Goal: Task Accomplishment & Management: Manage account settings

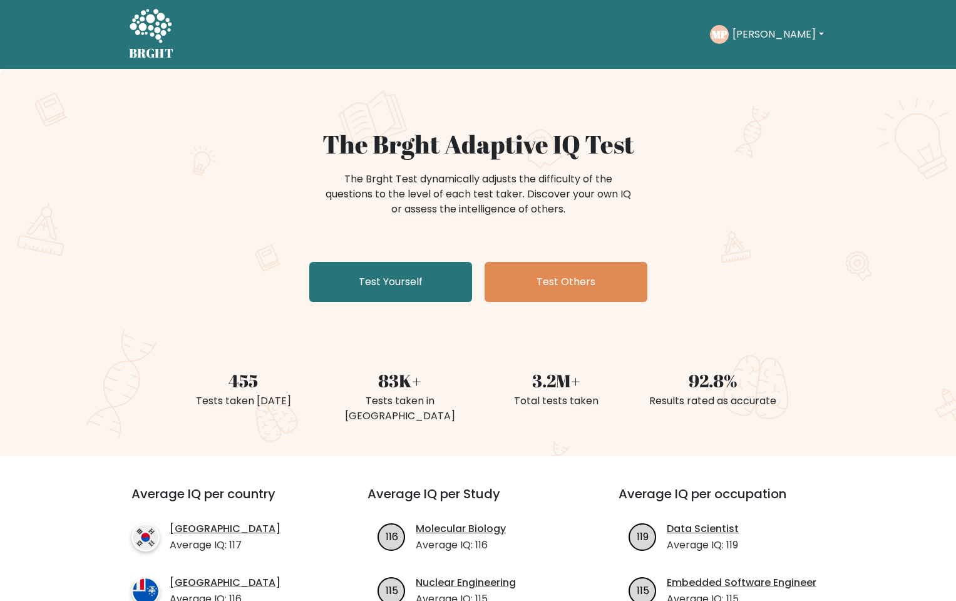
click at [770, 36] on button "[PERSON_NAME]" at bounding box center [778, 34] width 98 height 16
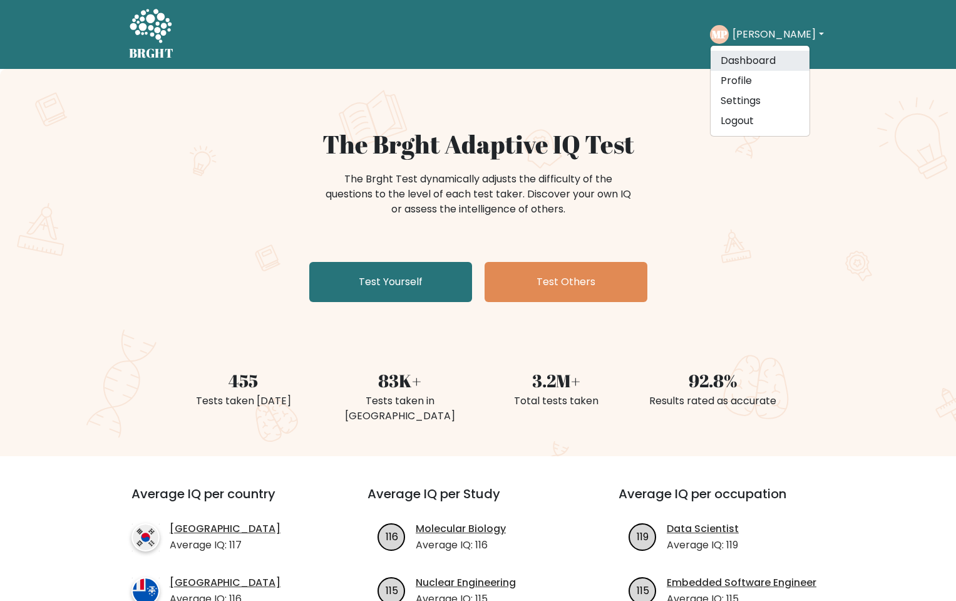
click at [763, 55] on link "Dashboard" at bounding box center [760, 61] width 99 height 20
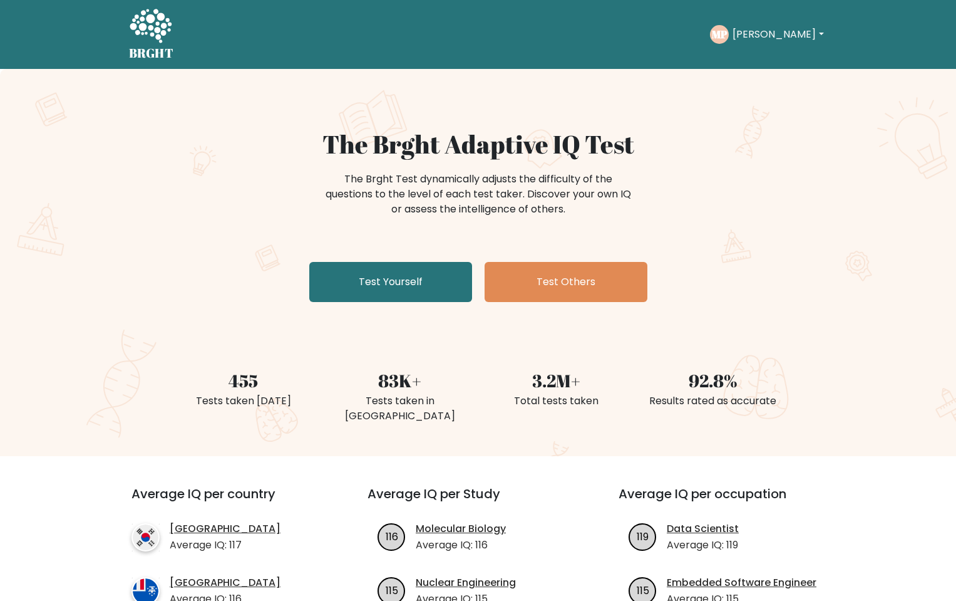
click at [780, 36] on button "[PERSON_NAME]" at bounding box center [778, 34] width 98 height 16
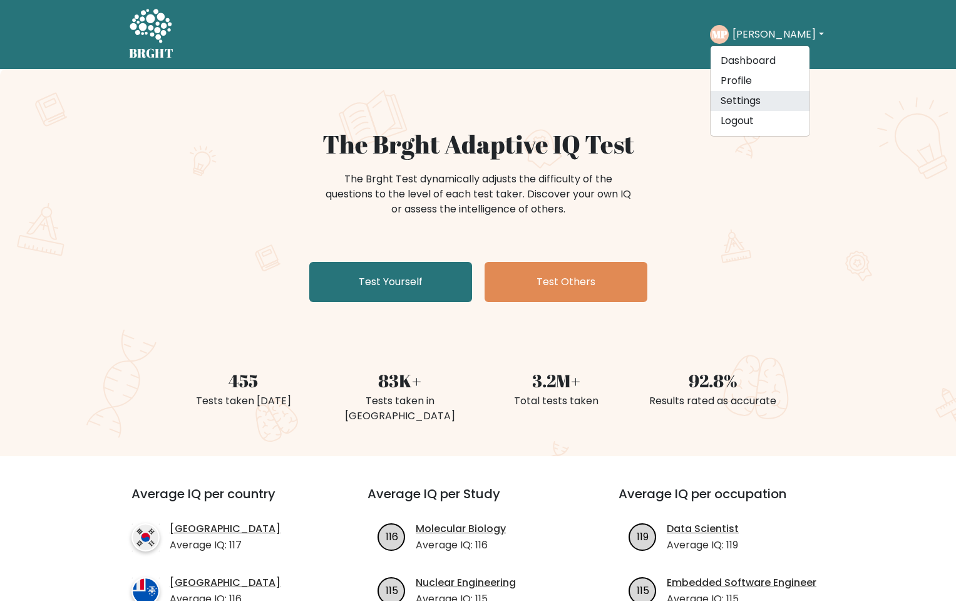
click at [757, 96] on link "Settings" at bounding box center [760, 101] width 99 height 20
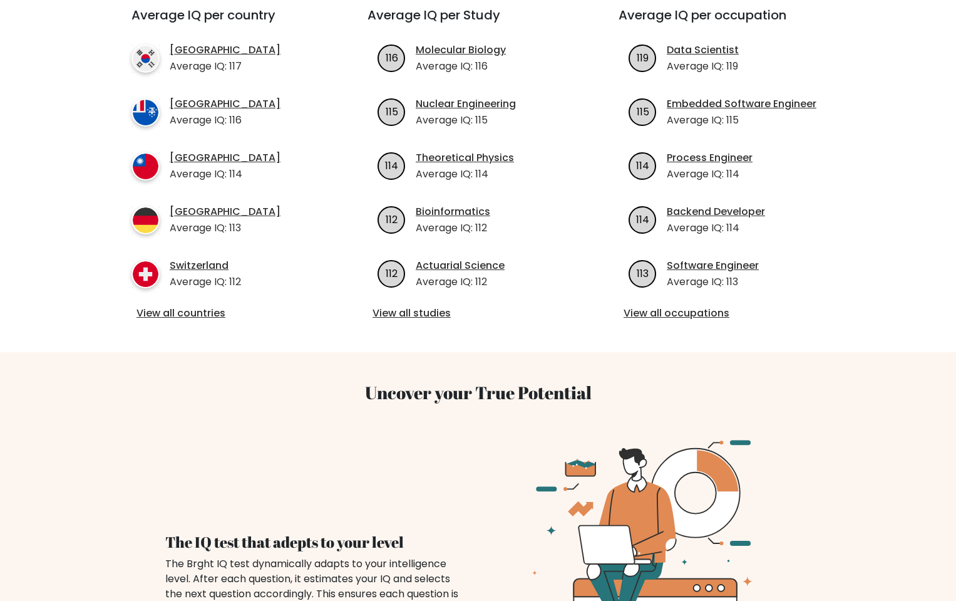
scroll to position [455, 0]
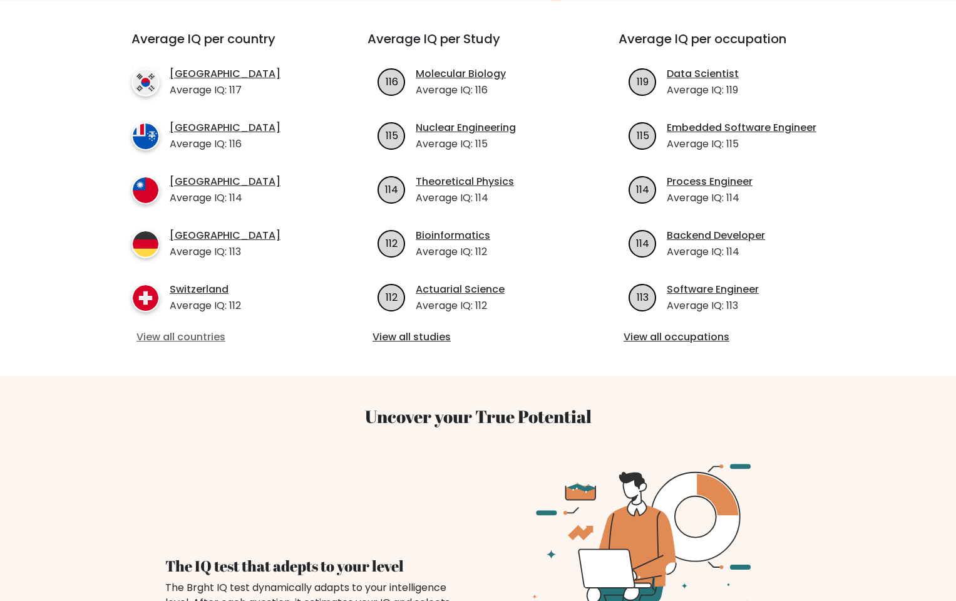
click at [217, 329] on link "View all countries" at bounding box center [227, 336] width 181 height 15
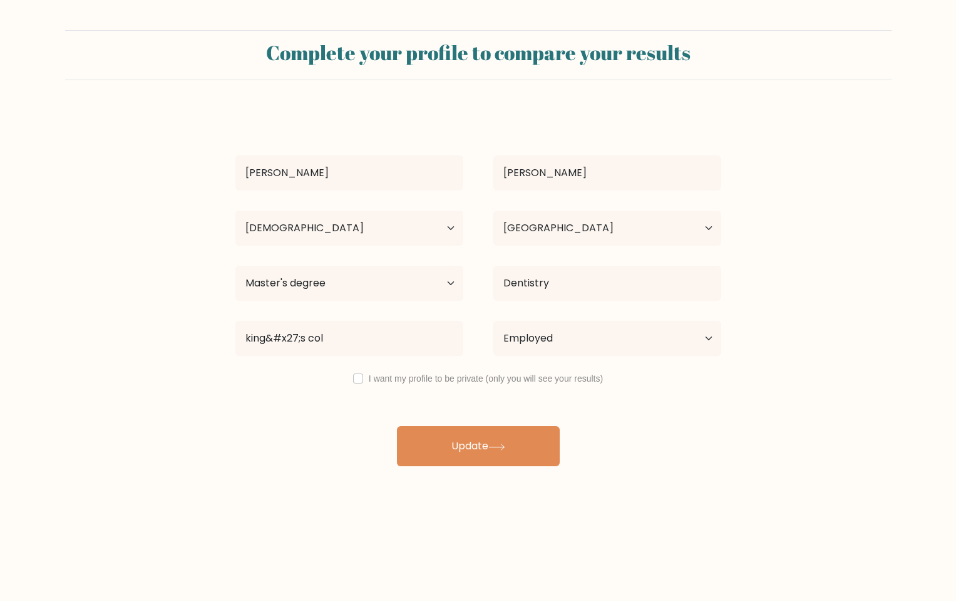
select select "25_34"
select select "GB"
select select "masters_degree"
select select "employed"
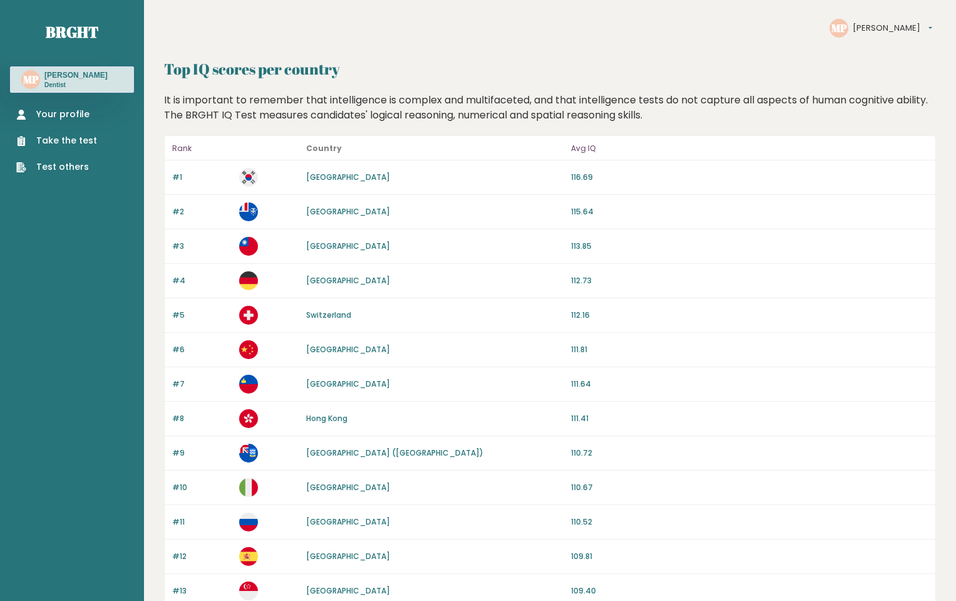
click at [68, 108] on link "Your profile" at bounding box center [56, 114] width 81 height 13
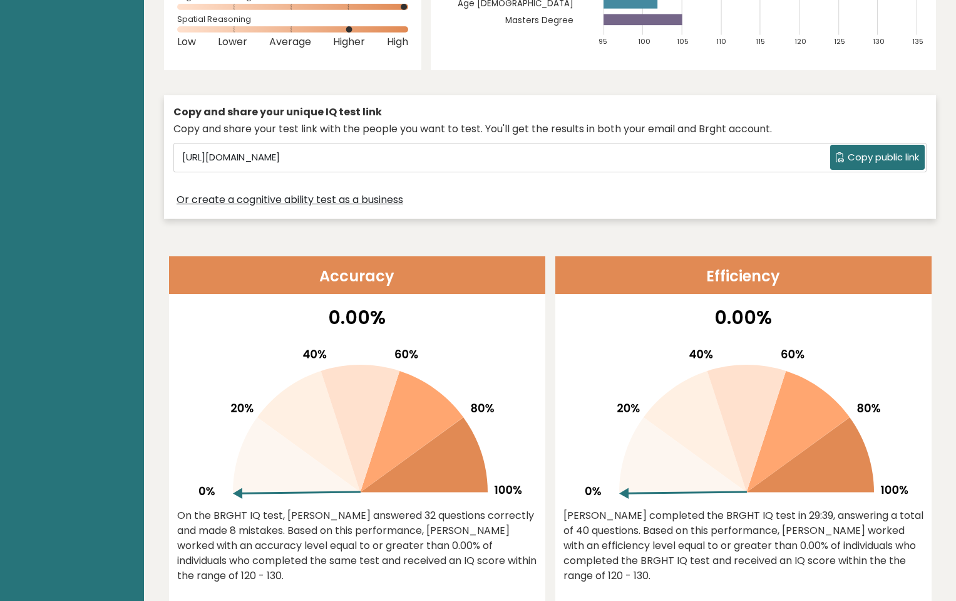
scroll to position [387, 0]
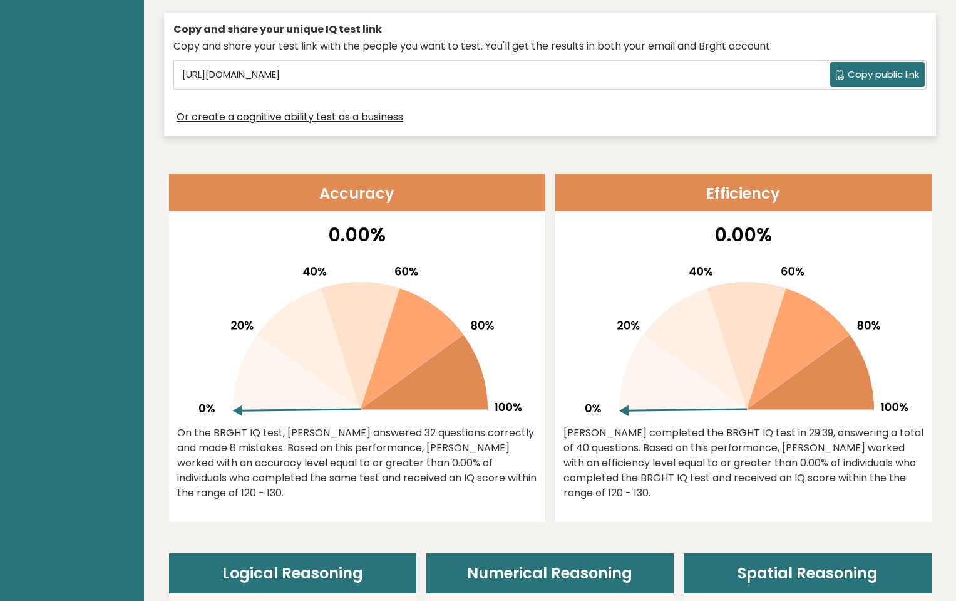
click at [448, 252] on div "0.00% On the BRGHT IQ test, Mayur Patel answered 32 questions correctly and mad…" at bounding box center [357, 370] width 376 height 301
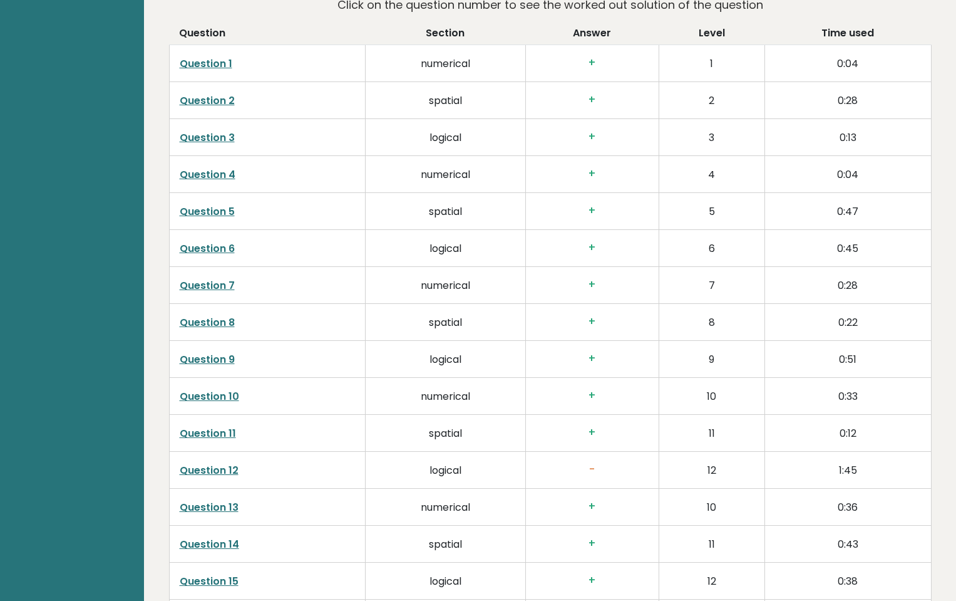
scroll to position [2011, 0]
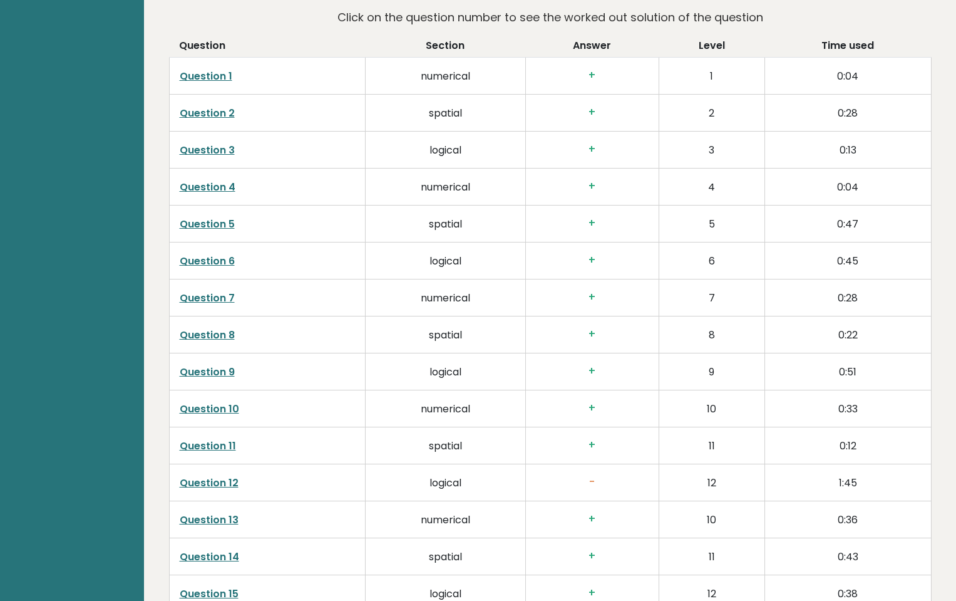
click at [198, 482] on link "Question 12" at bounding box center [209, 482] width 59 height 14
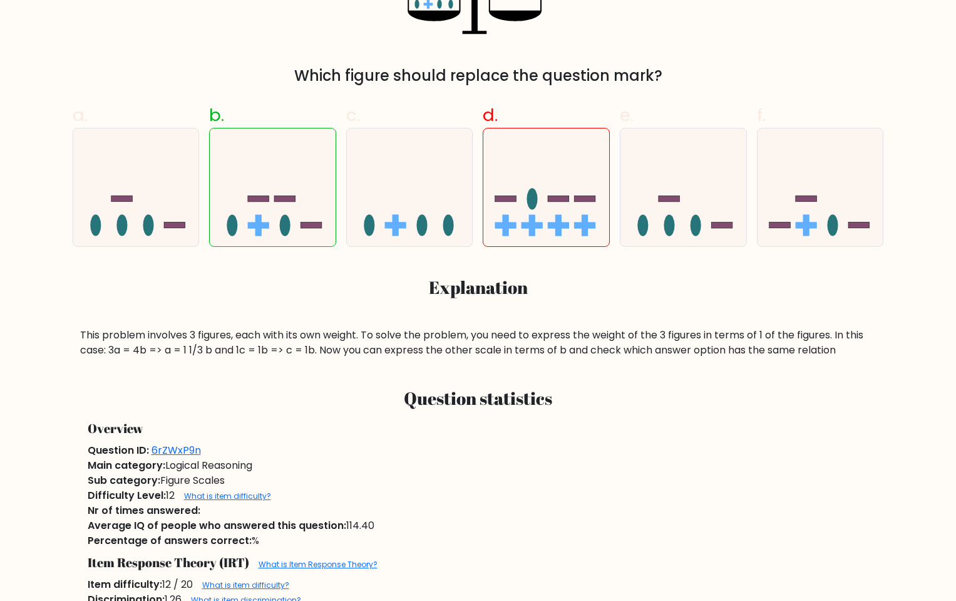
scroll to position [529, 0]
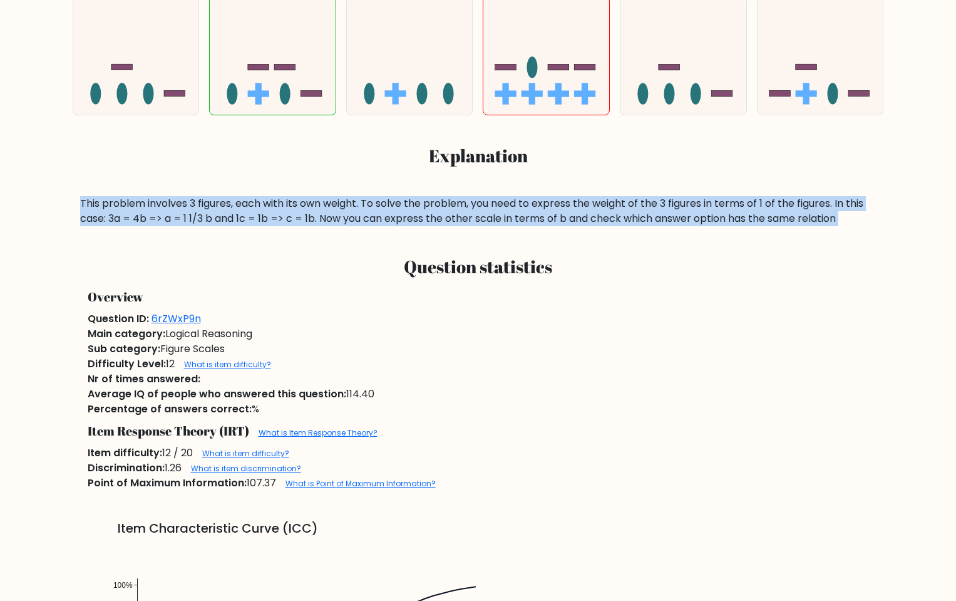
drag, startPoint x: 177, startPoint y: 169, endPoint x: 328, endPoint y: 239, distance: 166.2
drag, startPoint x: 328, startPoint y: 239, endPoint x: 225, endPoint y: 192, distance: 113.5
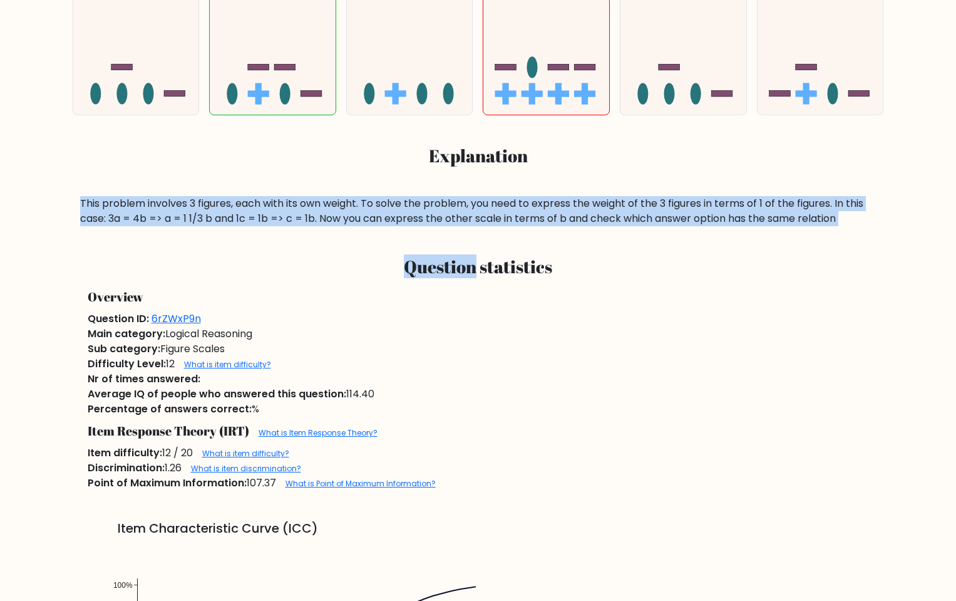
click at [225, 192] on div "a. b. c. d." at bounding box center [478, 94] width 827 height 266
drag, startPoint x: 225, startPoint y: 192, endPoint x: 294, endPoint y: 230, distance: 79.6
drag, startPoint x: 294, startPoint y: 230, endPoint x: 217, endPoint y: 190, distance: 87.1
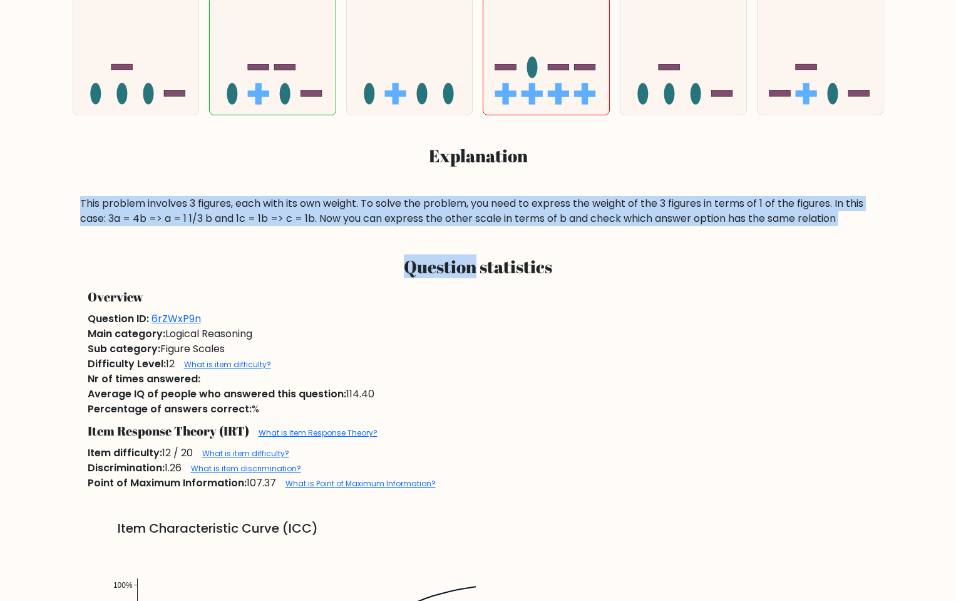
click at [217, 190] on div "a. b. c. d." at bounding box center [478, 94] width 827 height 266
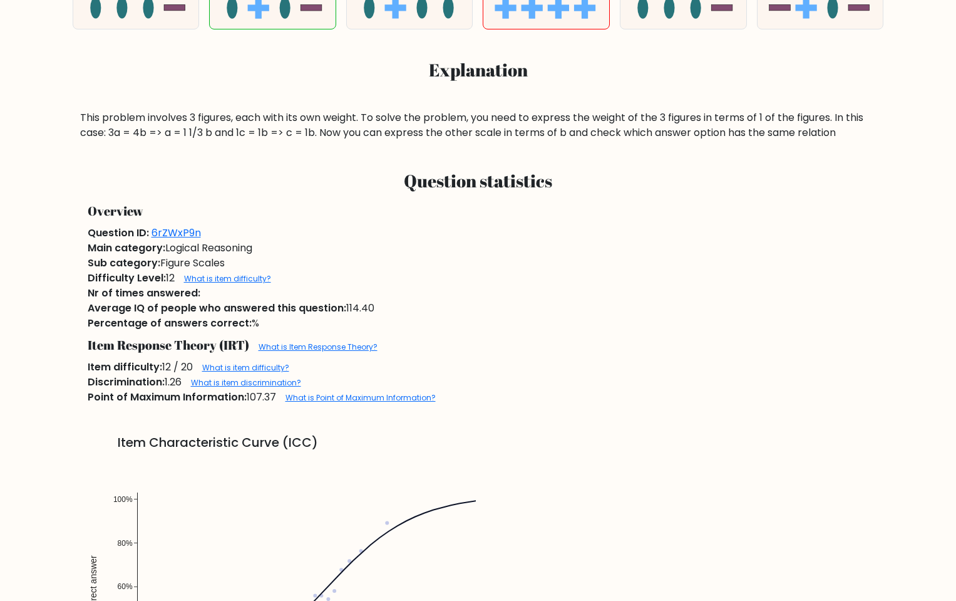
scroll to position [619, 0]
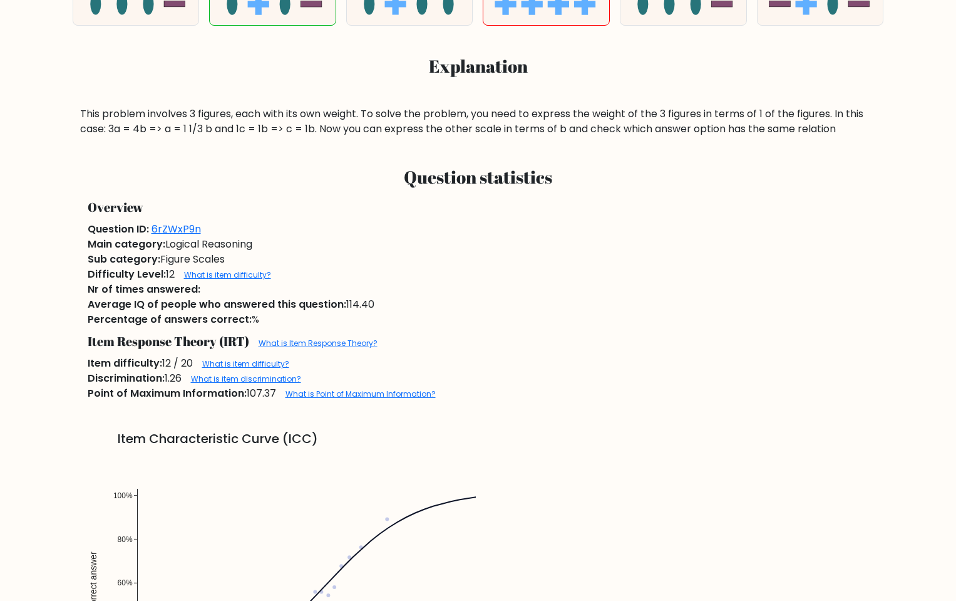
drag, startPoint x: 309, startPoint y: 323, endPoint x: 250, endPoint y: 284, distance: 70.9
click at [250, 284] on div "Nr of times answered:" at bounding box center [478, 289] width 797 height 15
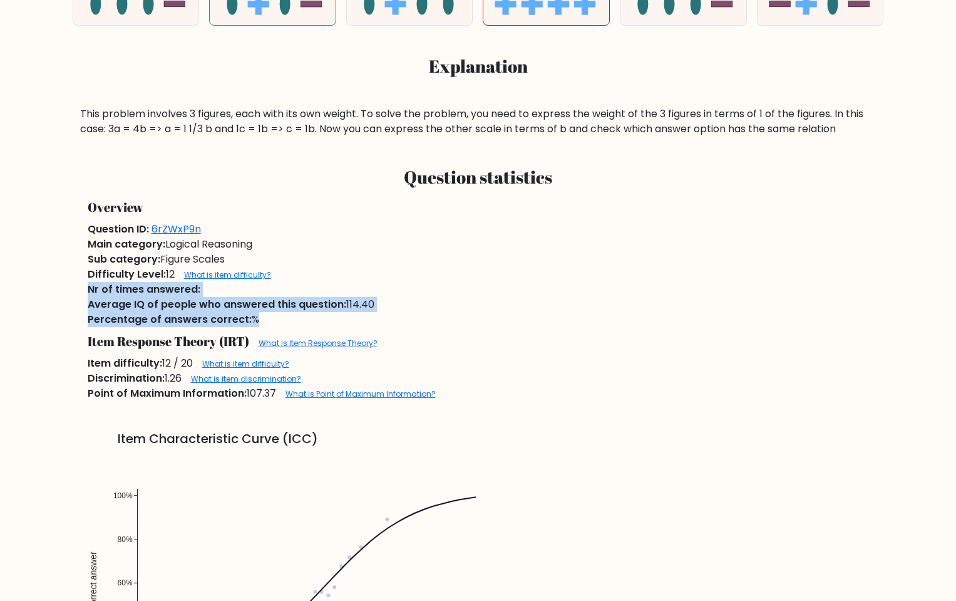
drag, startPoint x: 250, startPoint y: 284, endPoint x: 329, endPoint y: 321, distance: 86.8
click at [329, 321] on div "Percentage of answers correct: %" at bounding box center [478, 319] width 797 height 15
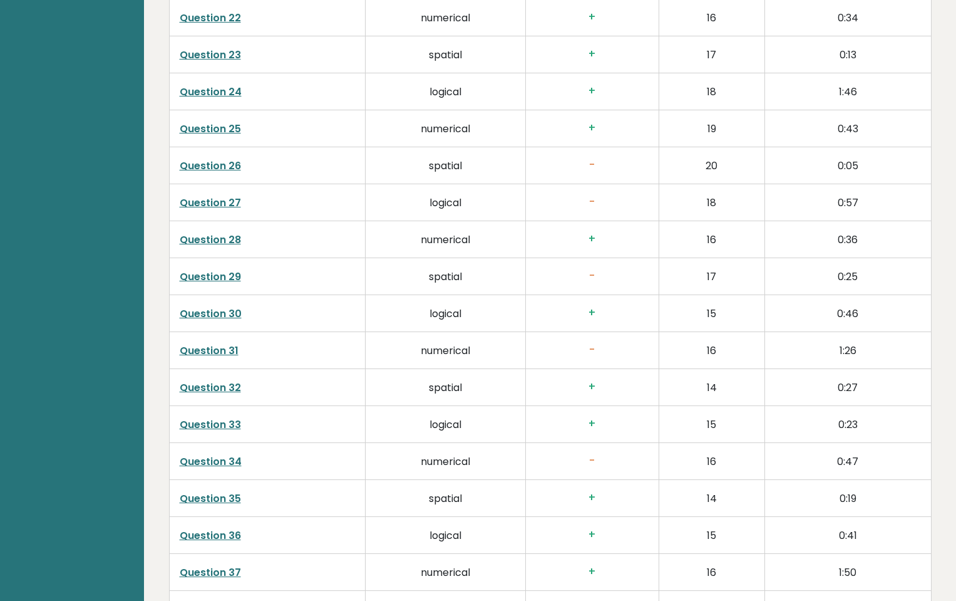
scroll to position [2844, 0]
click at [214, 172] on link "Question 26" at bounding box center [210, 167] width 61 height 14
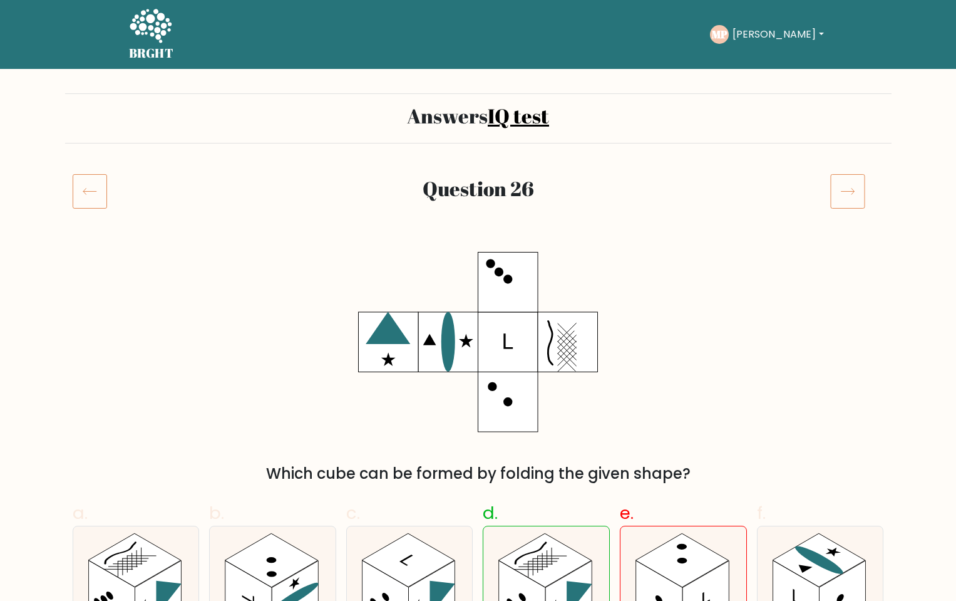
scroll to position [92, 0]
